Goal: Information Seeking & Learning: Learn about a topic

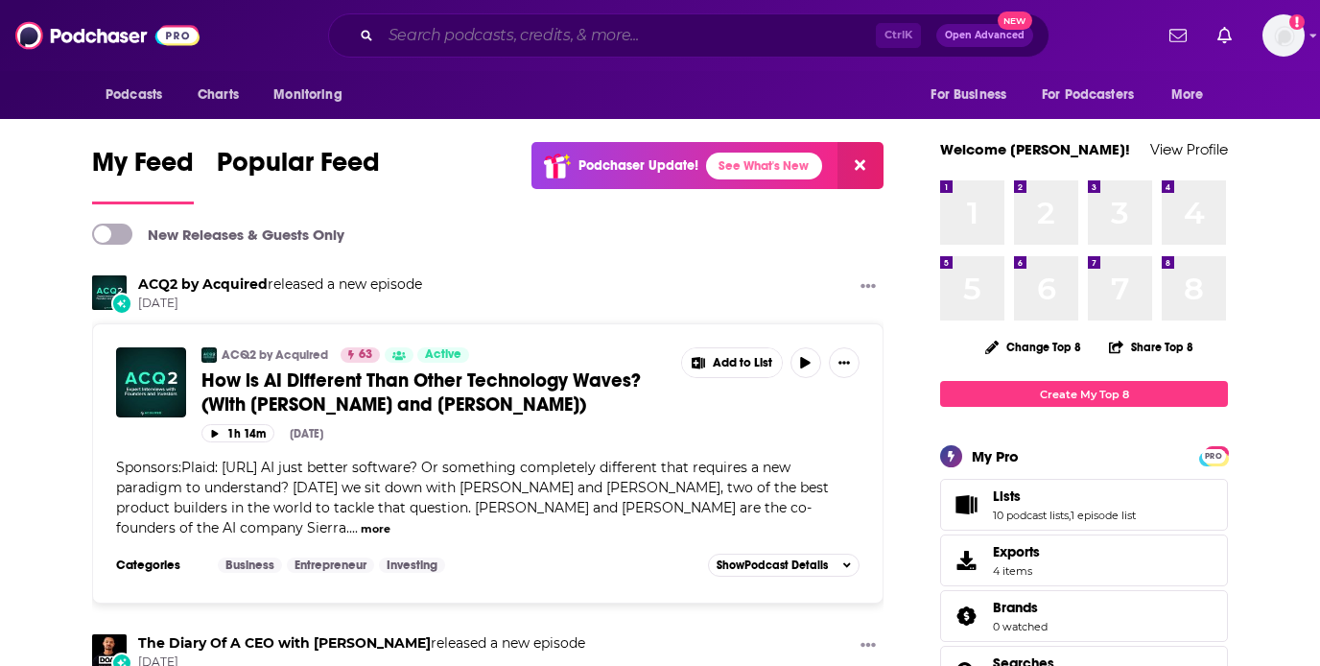
click at [484, 35] on input "Search podcasts, credits, & more..." at bounding box center [628, 35] width 495 height 31
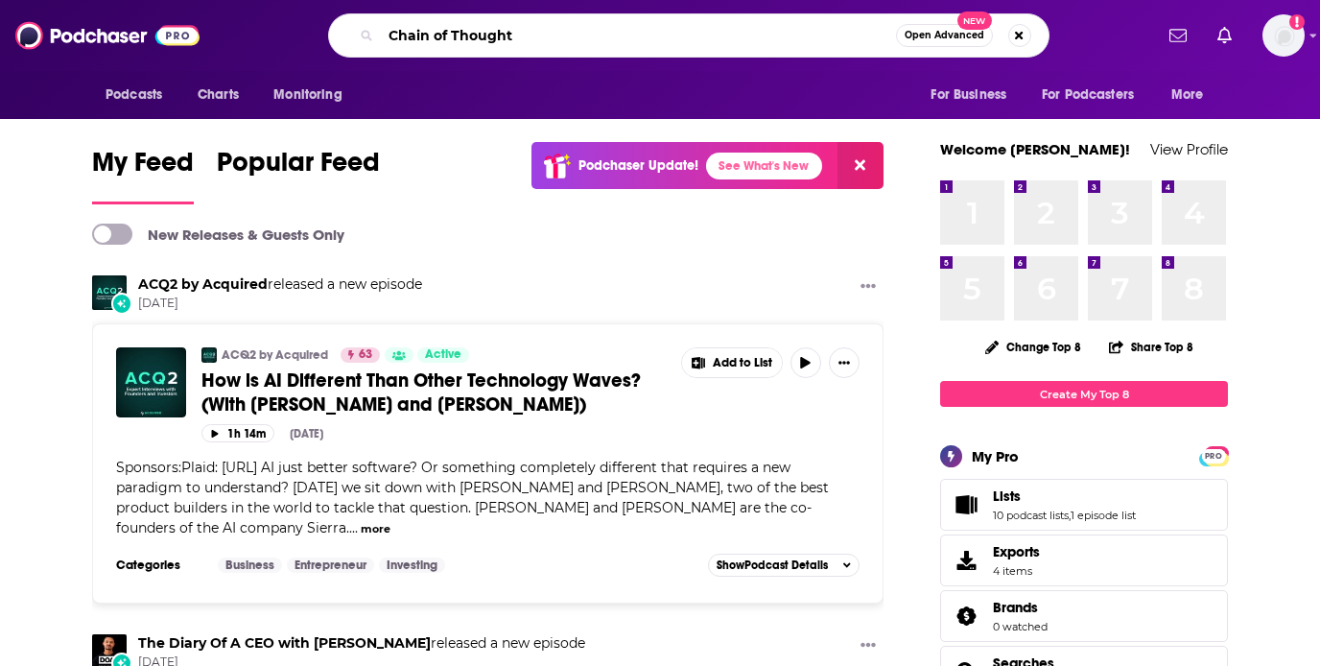
type input "Chain of Thought"
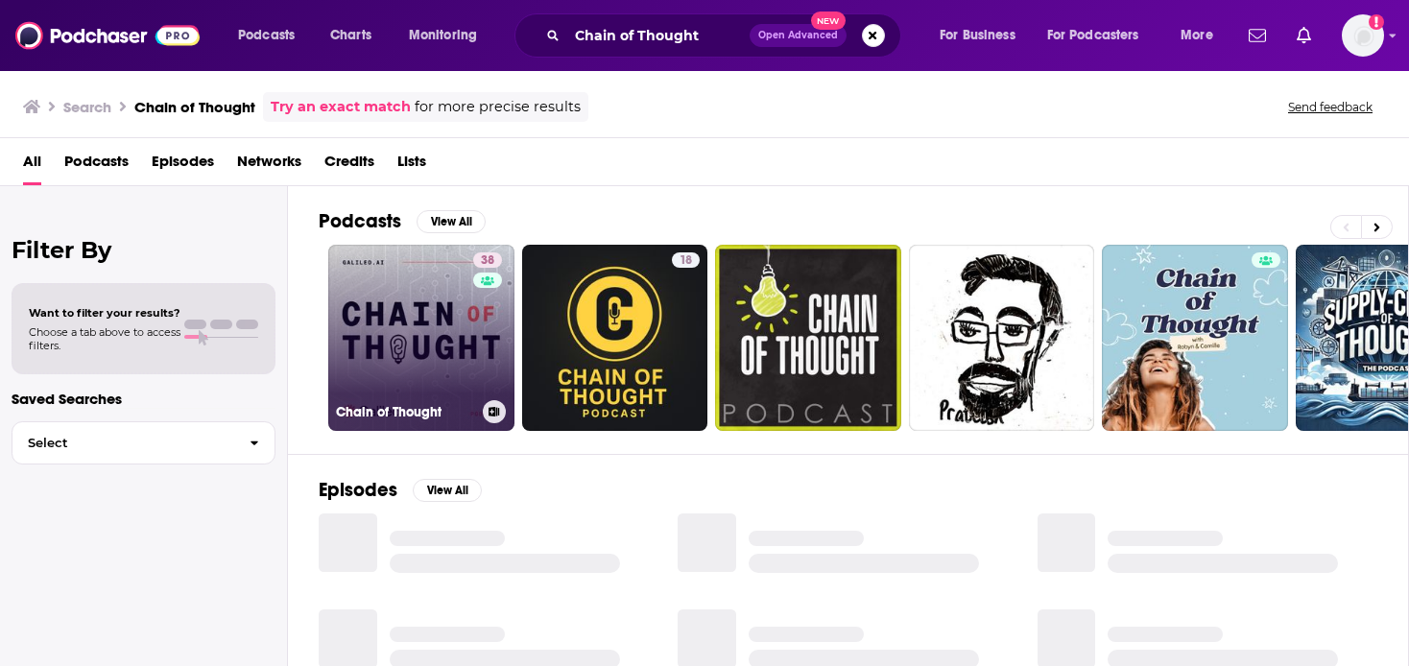
click at [418, 332] on link "38 Chain of Thought" at bounding box center [421, 338] width 186 height 186
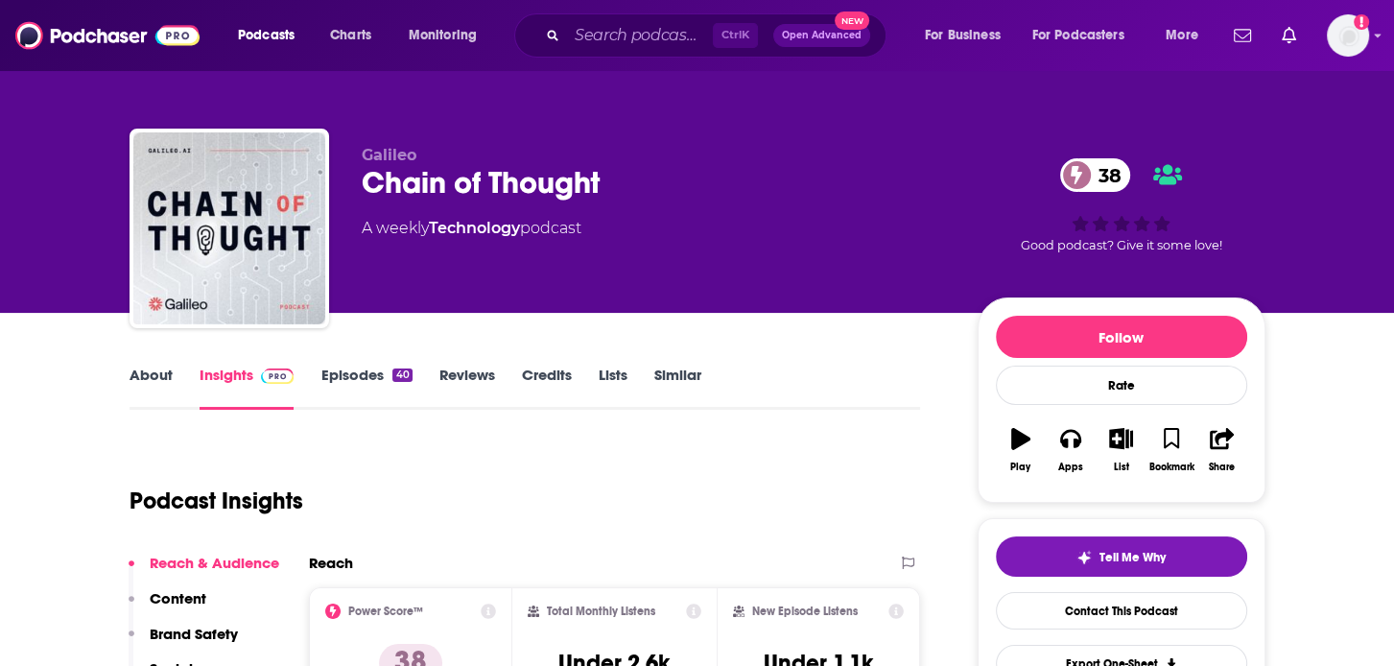
click at [157, 373] on link "About" at bounding box center [151, 388] width 43 height 44
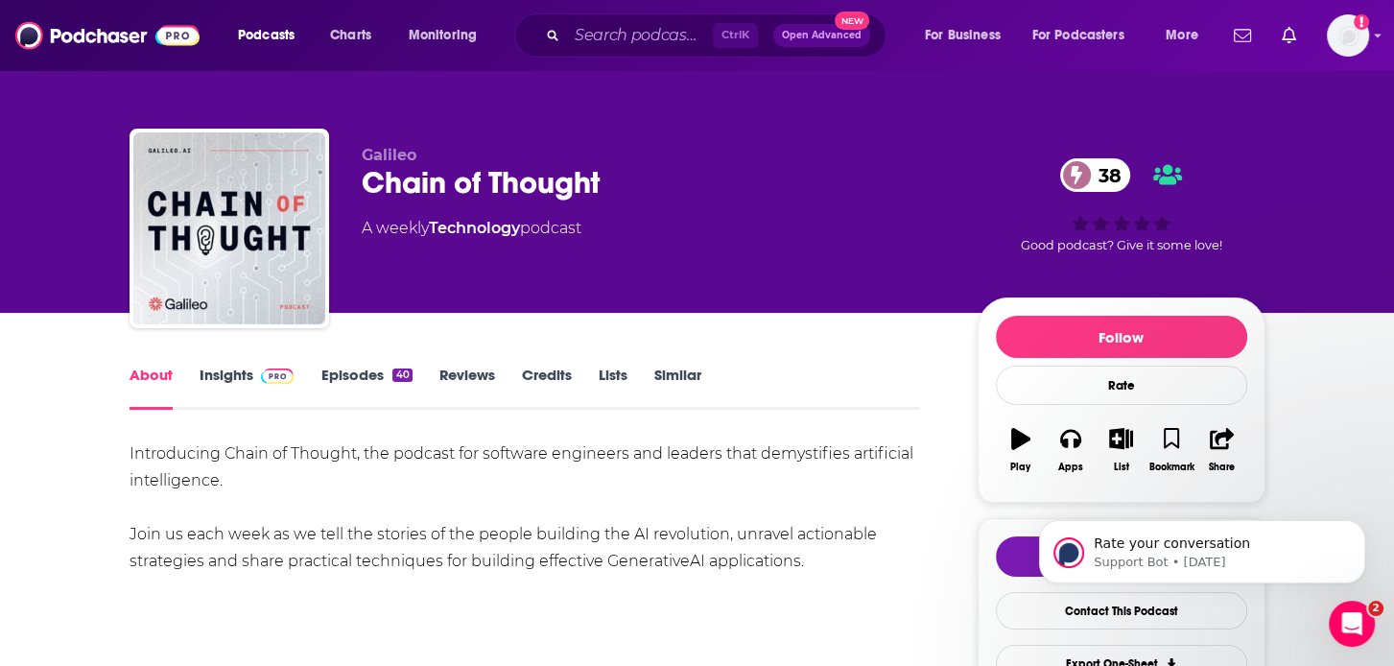
click at [238, 369] on link "Insights" at bounding box center [247, 388] width 95 height 44
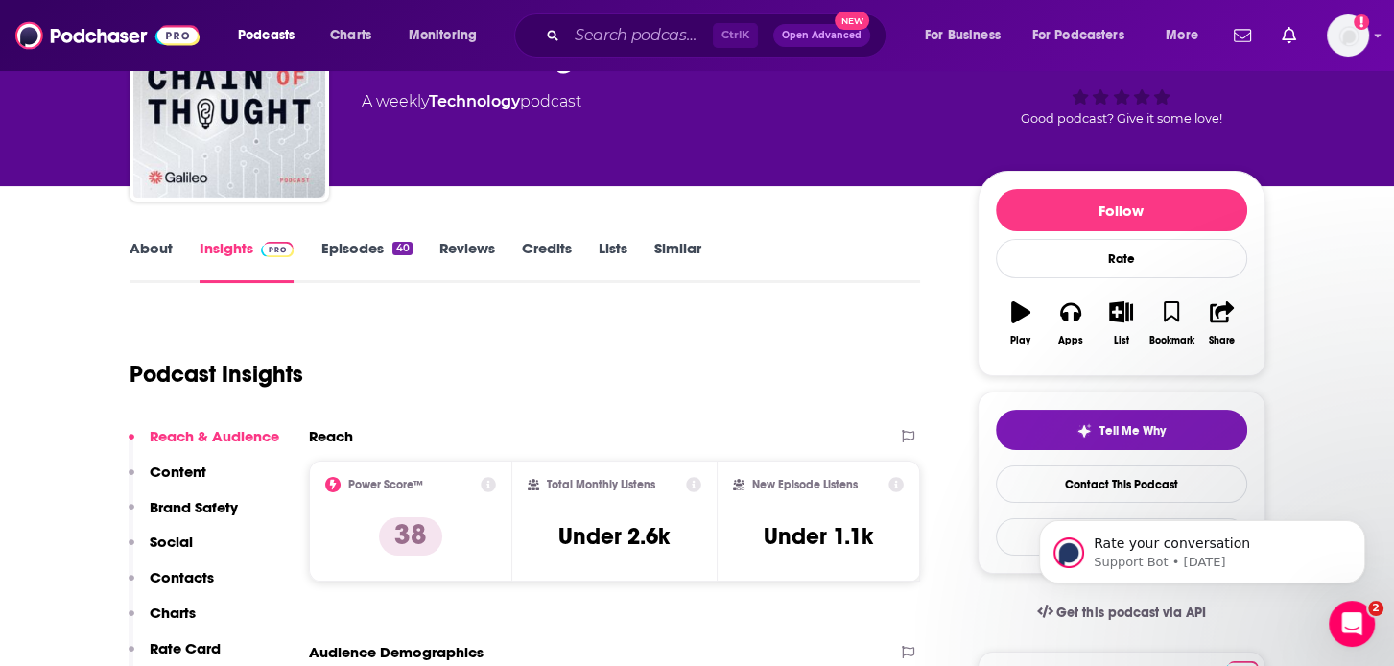
scroll to position [384, 0]
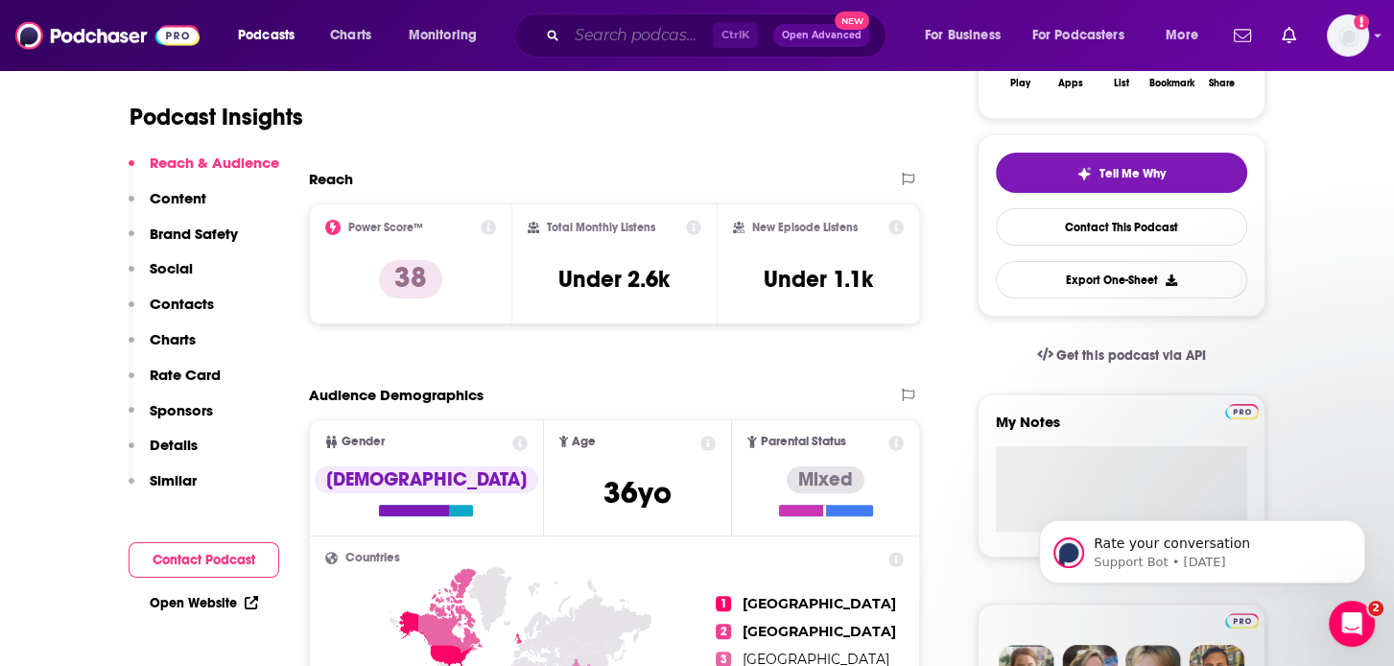
click at [587, 33] on input "Search podcasts, credits, & more..." at bounding box center [640, 35] width 146 height 31
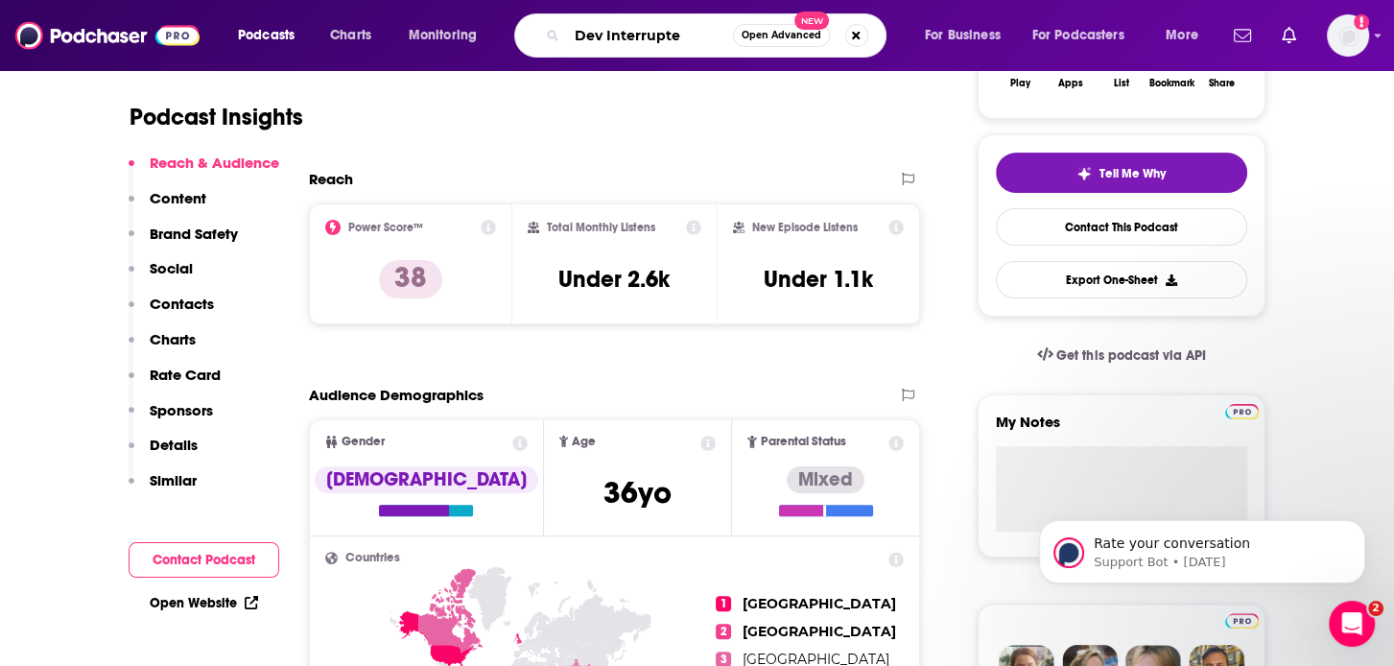
type input "Dev Interrupted"
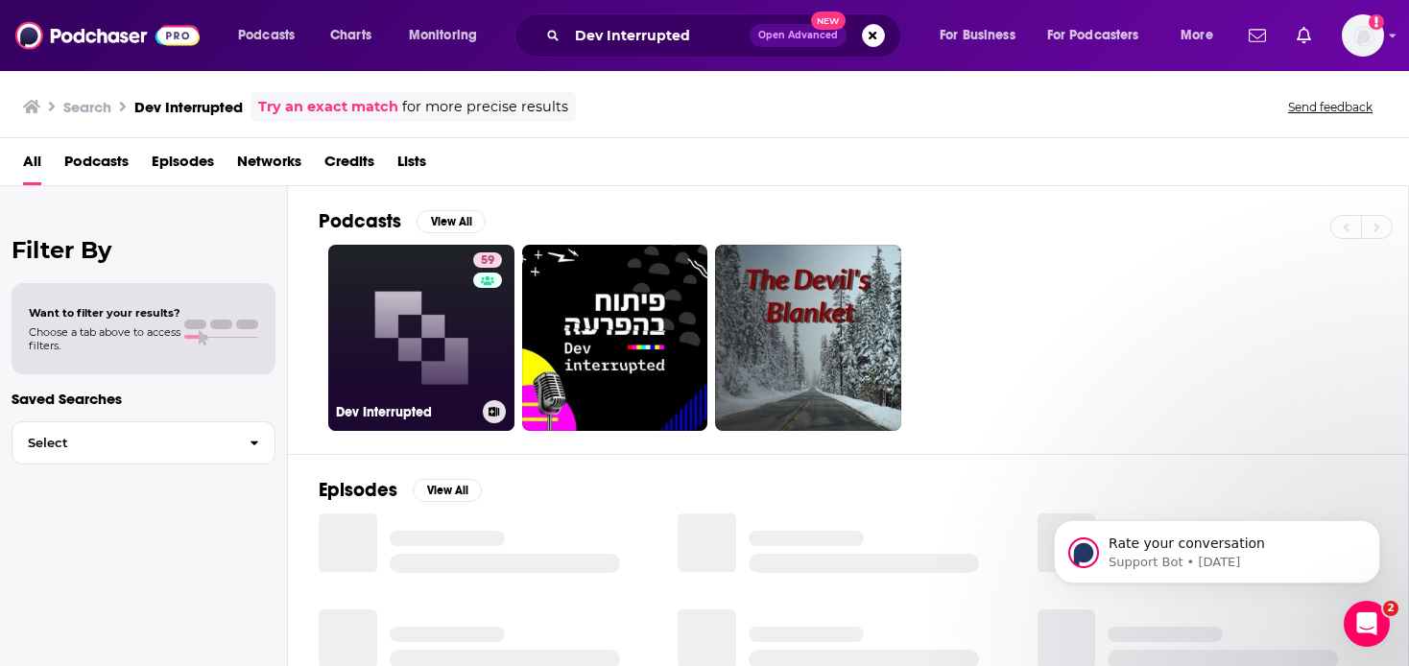
click at [421, 362] on link "59 Dev Interrupted" at bounding box center [421, 338] width 186 height 186
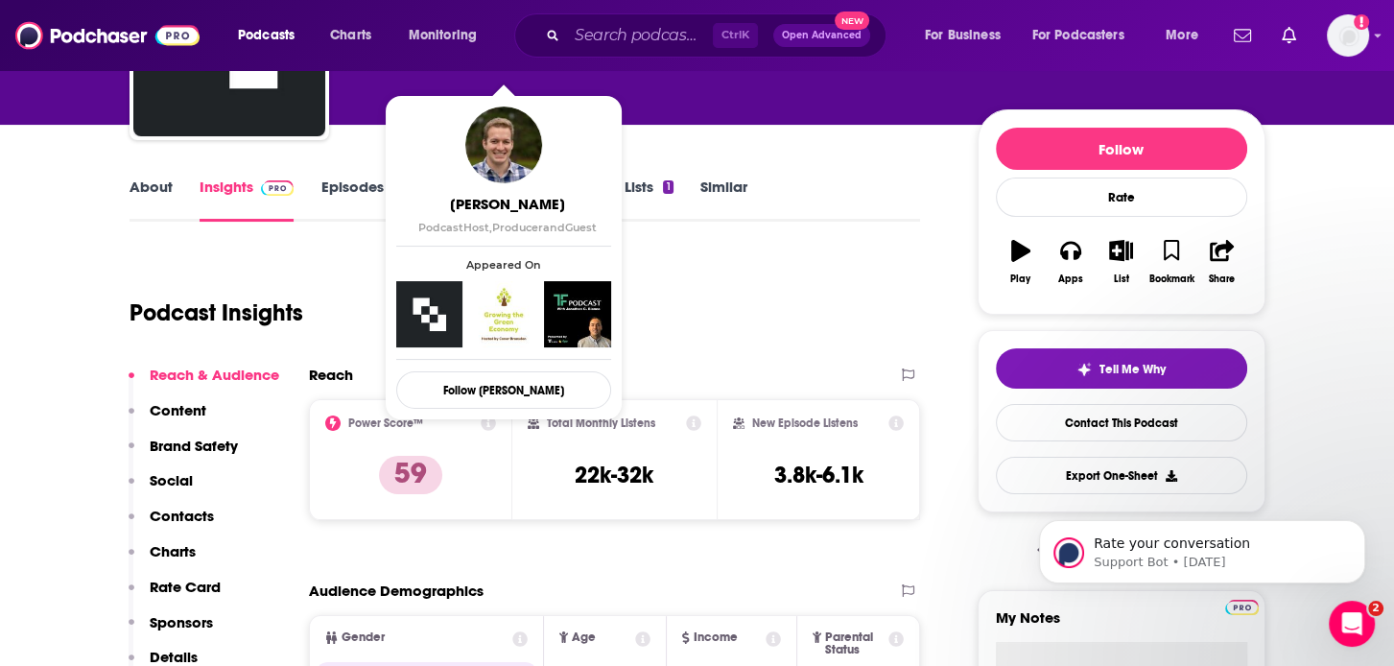
scroll to position [192, 0]
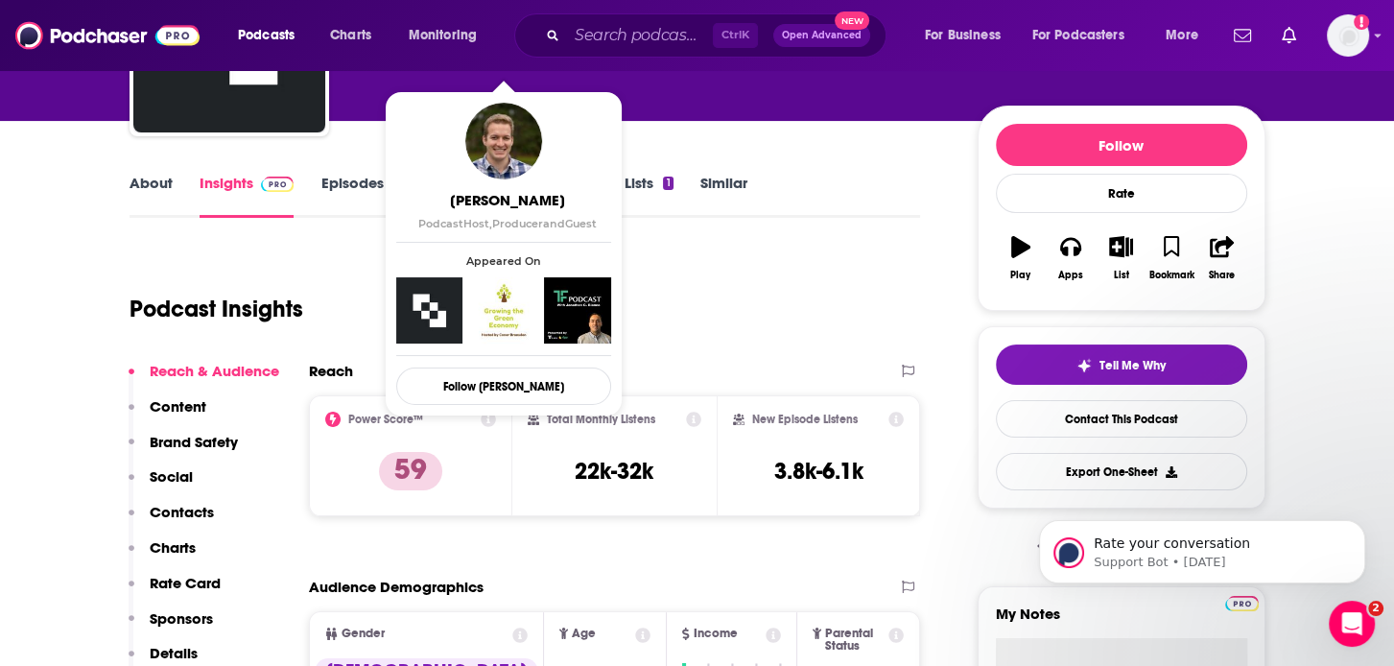
click at [161, 195] on link "About" at bounding box center [151, 196] width 43 height 44
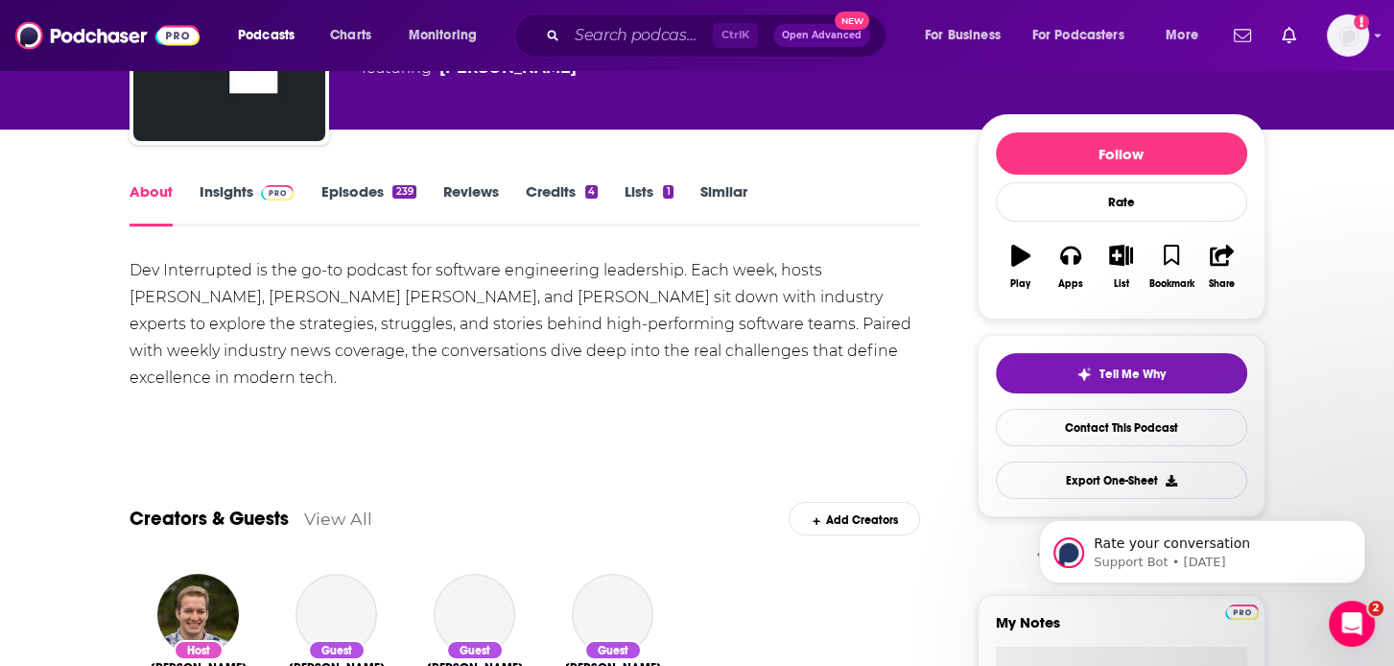
scroll to position [192, 0]
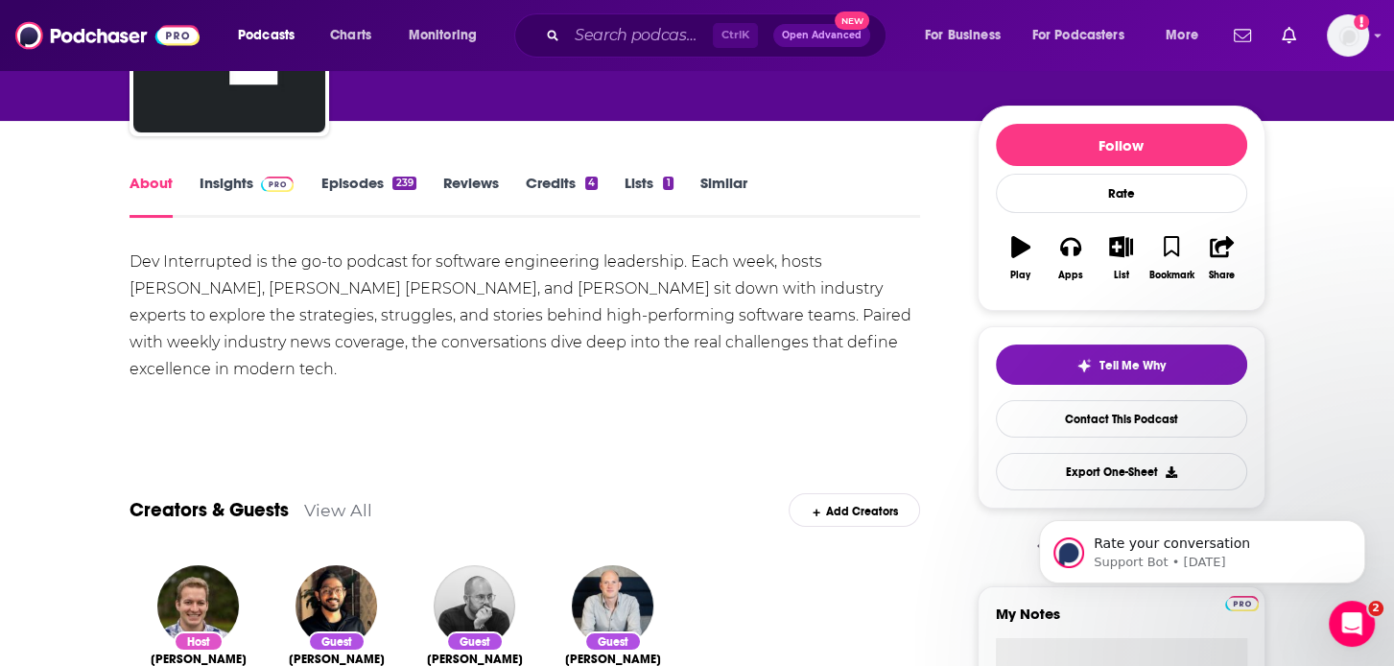
click at [801, 665] on div "Host [PERSON_NAME] 2 episodes Guest [PERSON_NAME] 1 episode Guest [PERSON_NAME]…" at bounding box center [526, 651] width 792 height 203
click at [226, 189] on link "Insights" at bounding box center [247, 196] width 95 height 44
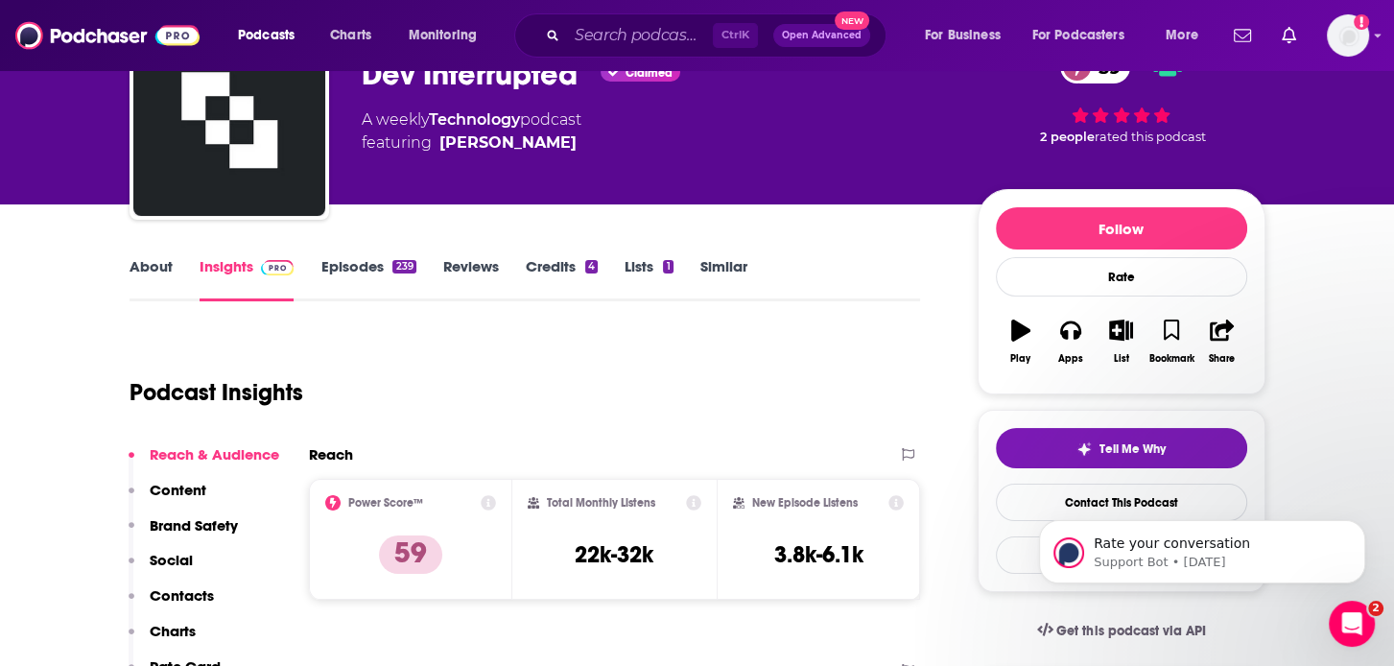
scroll to position [192, 0]
